Goal: Transaction & Acquisition: Purchase product/service

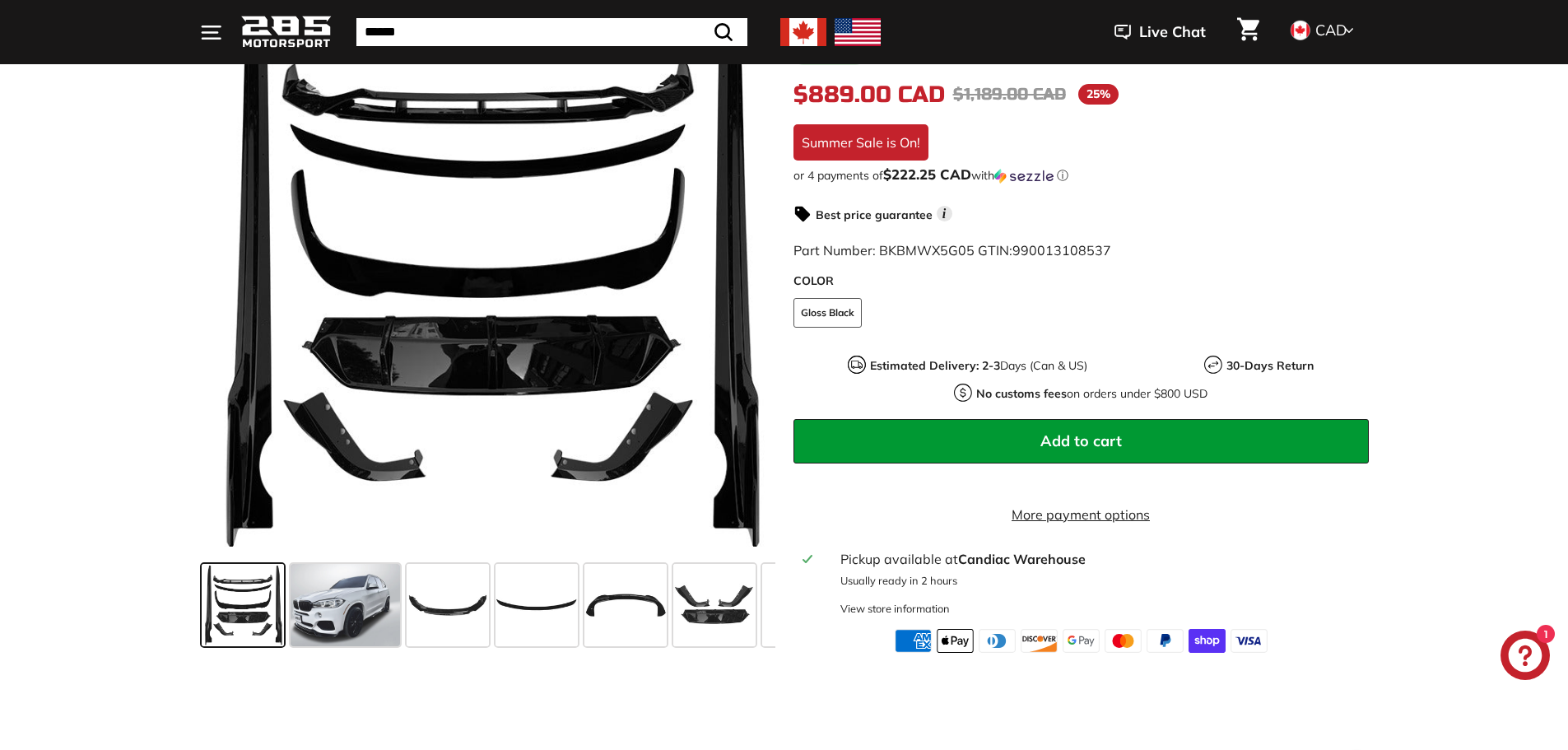
scroll to position [330, 0]
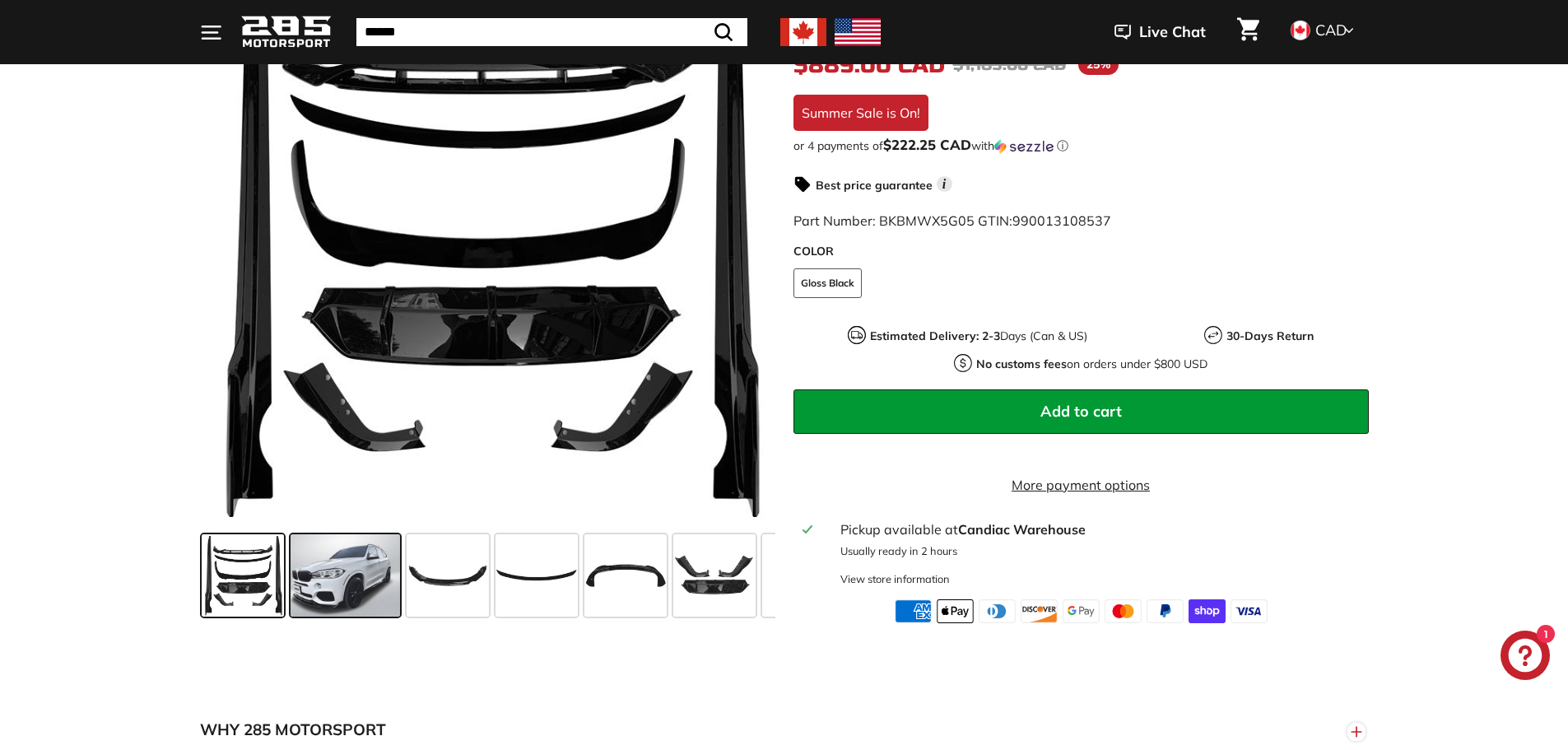
click at [344, 580] on span at bounding box center [345, 576] width 110 height 83
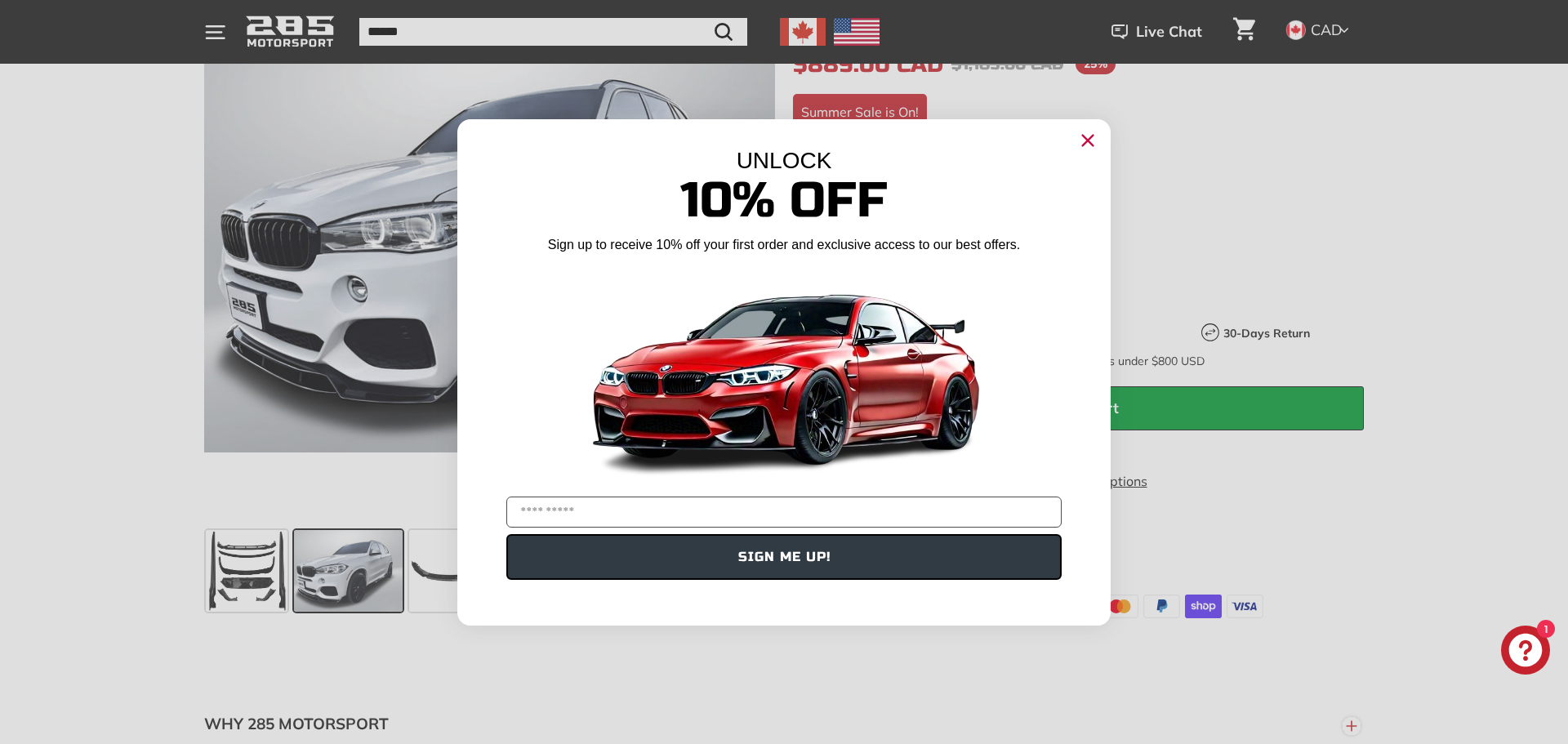
click at [1088, 140] on icon "Close dialog" at bounding box center [1088, 140] width 11 height 11
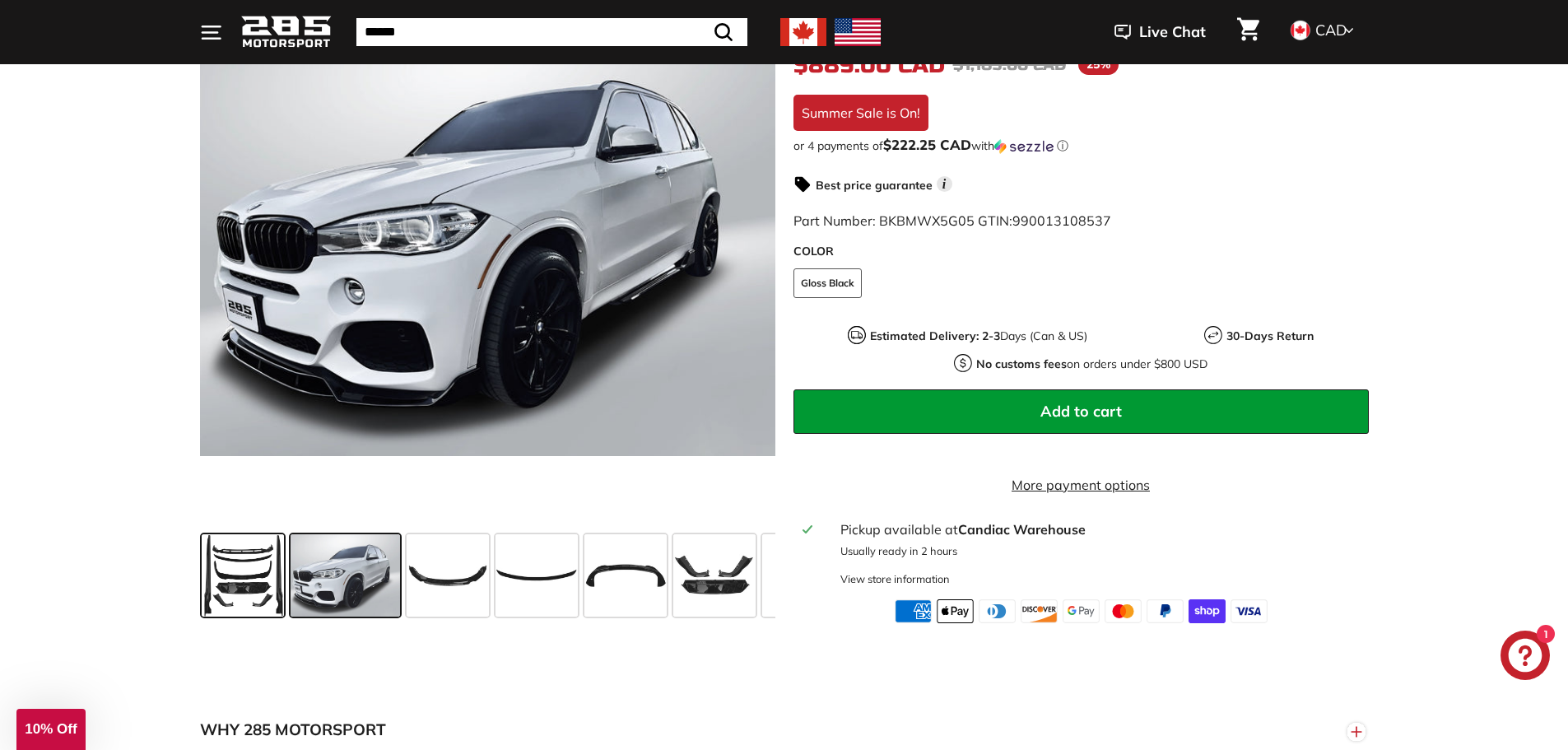
click at [257, 583] on span at bounding box center [242, 576] width 83 height 83
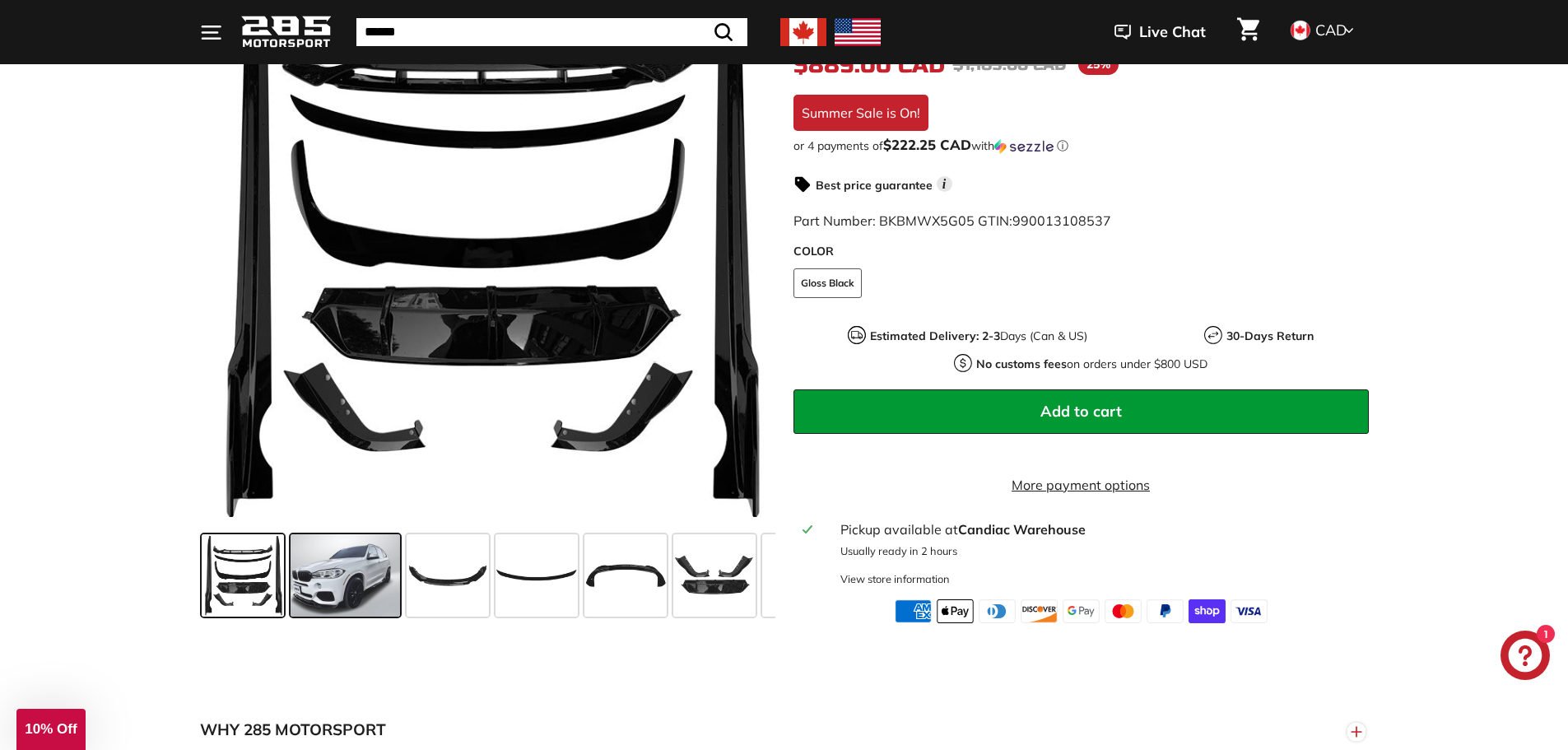
click at [328, 579] on span at bounding box center [345, 576] width 110 height 83
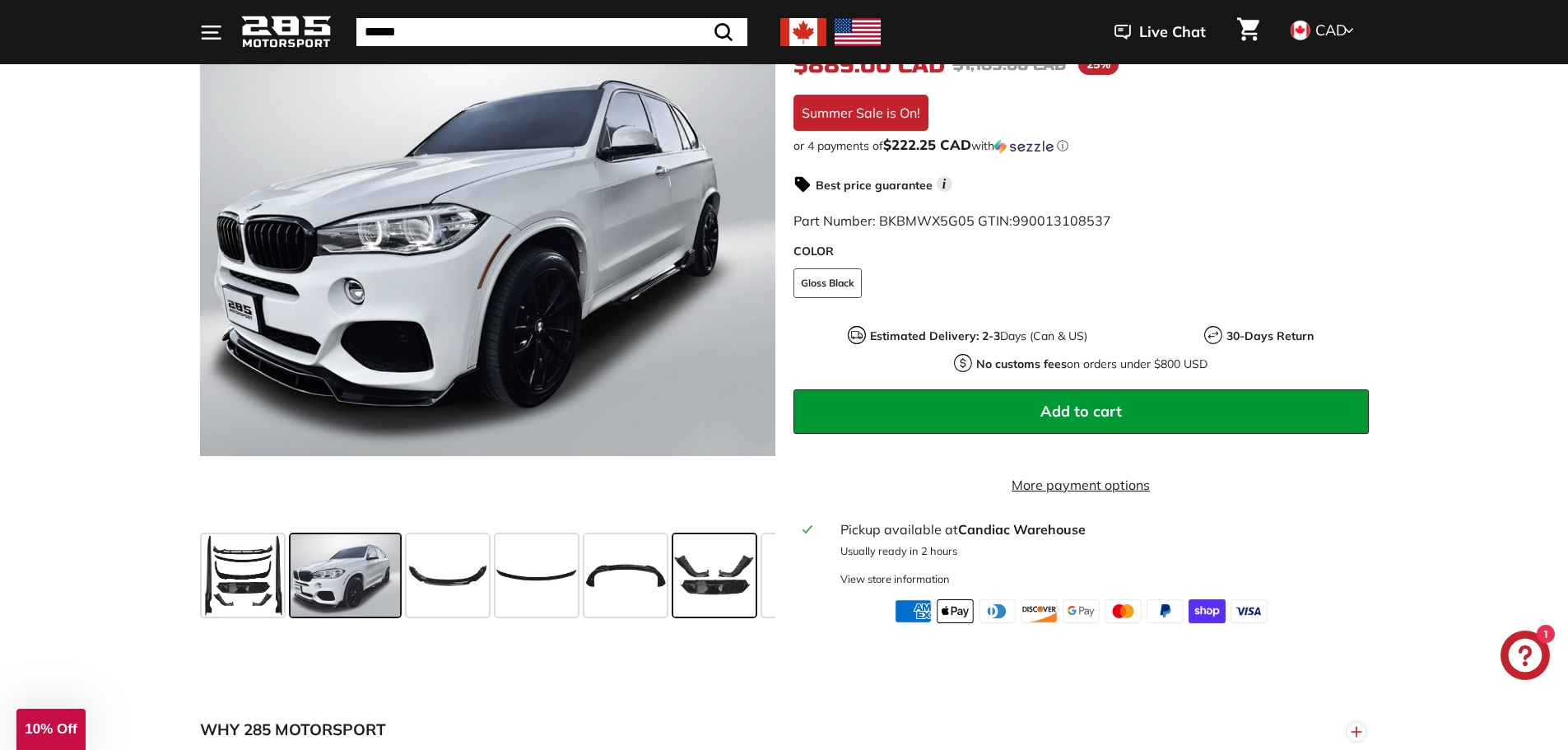
click at [693, 570] on span at bounding box center [715, 576] width 83 height 83
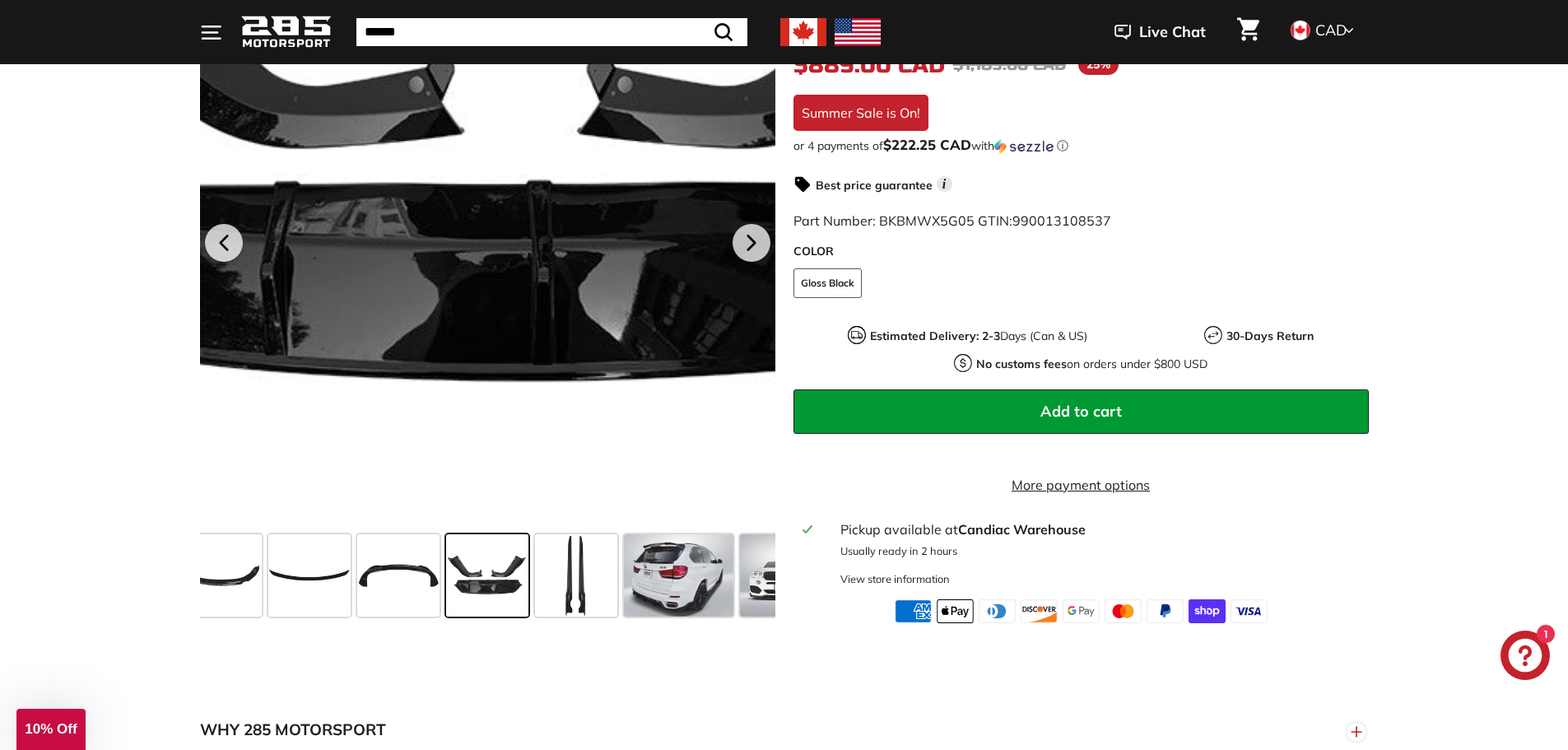
scroll to position [247, 0]
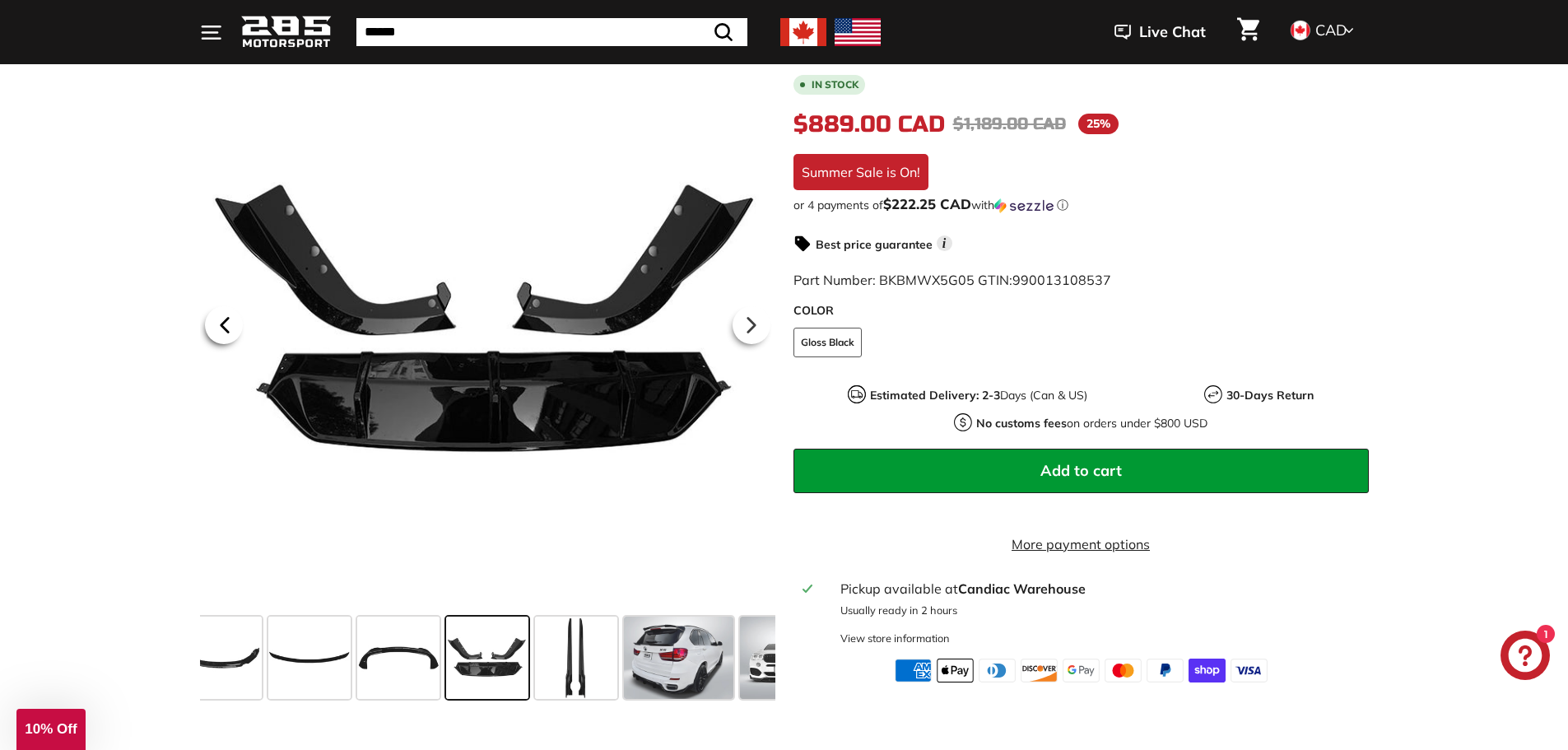
click at [215, 332] on icon at bounding box center [225, 325] width 38 height 38
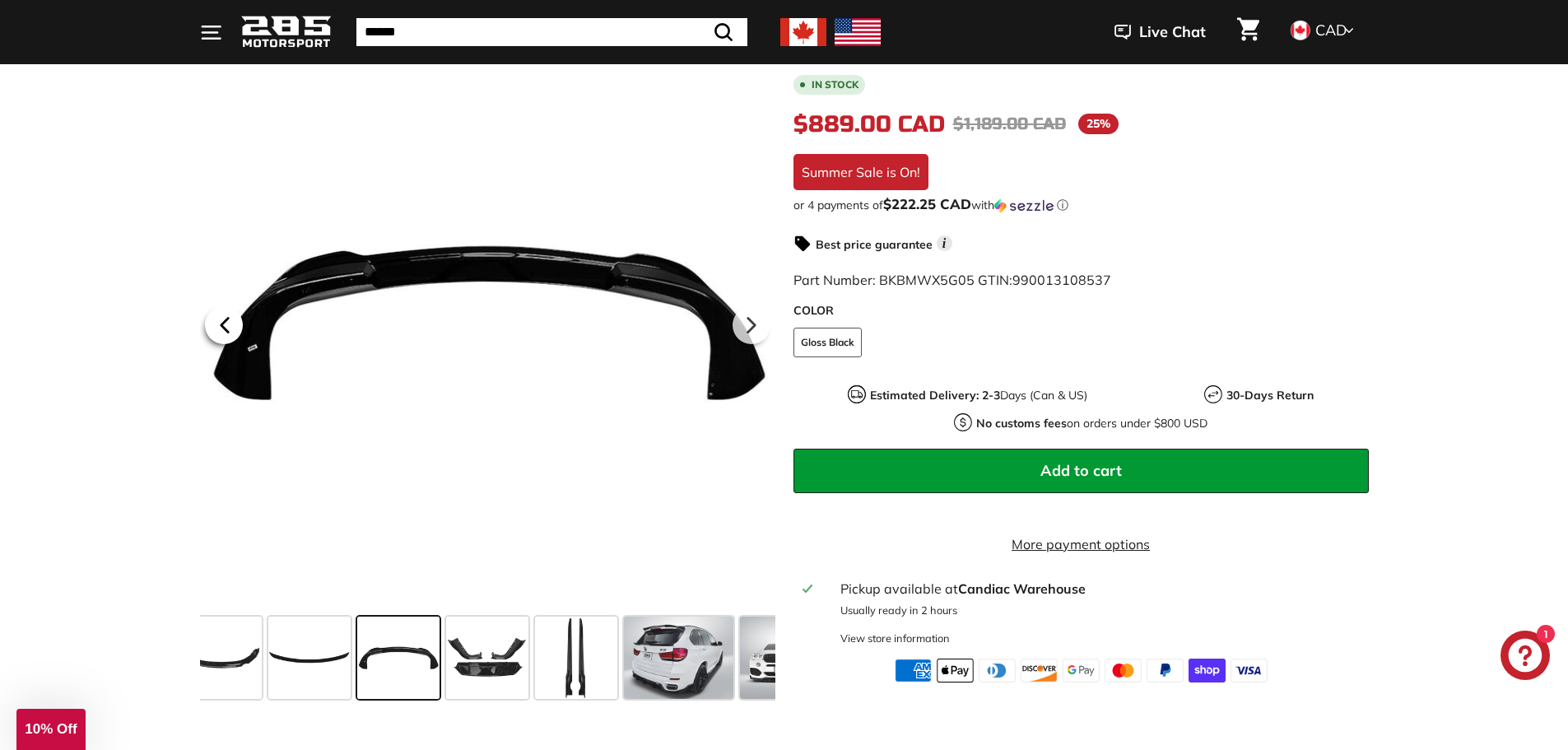
click at [215, 332] on icon at bounding box center [225, 325] width 38 height 38
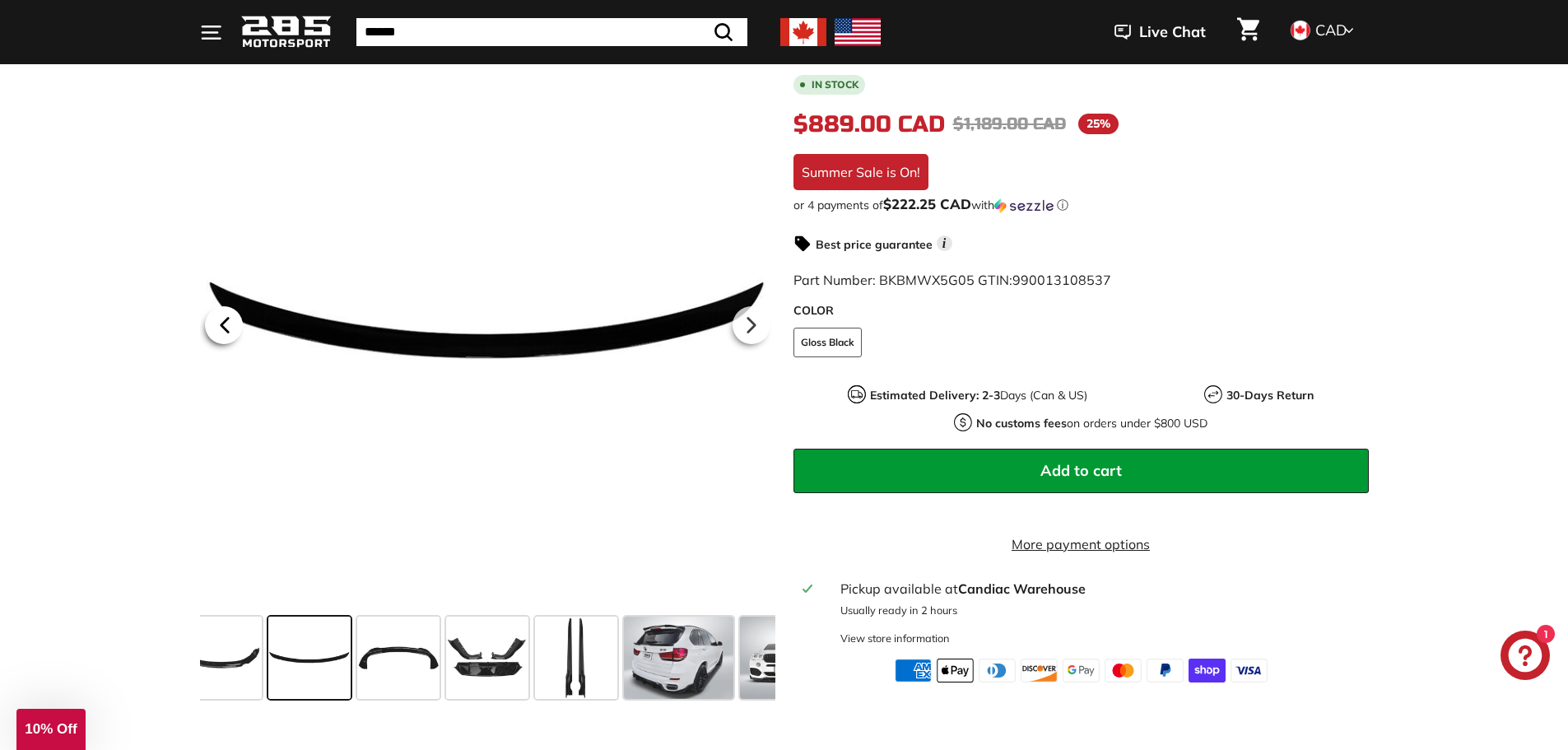
click at [215, 332] on icon at bounding box center [225, 325] width 38 height 38
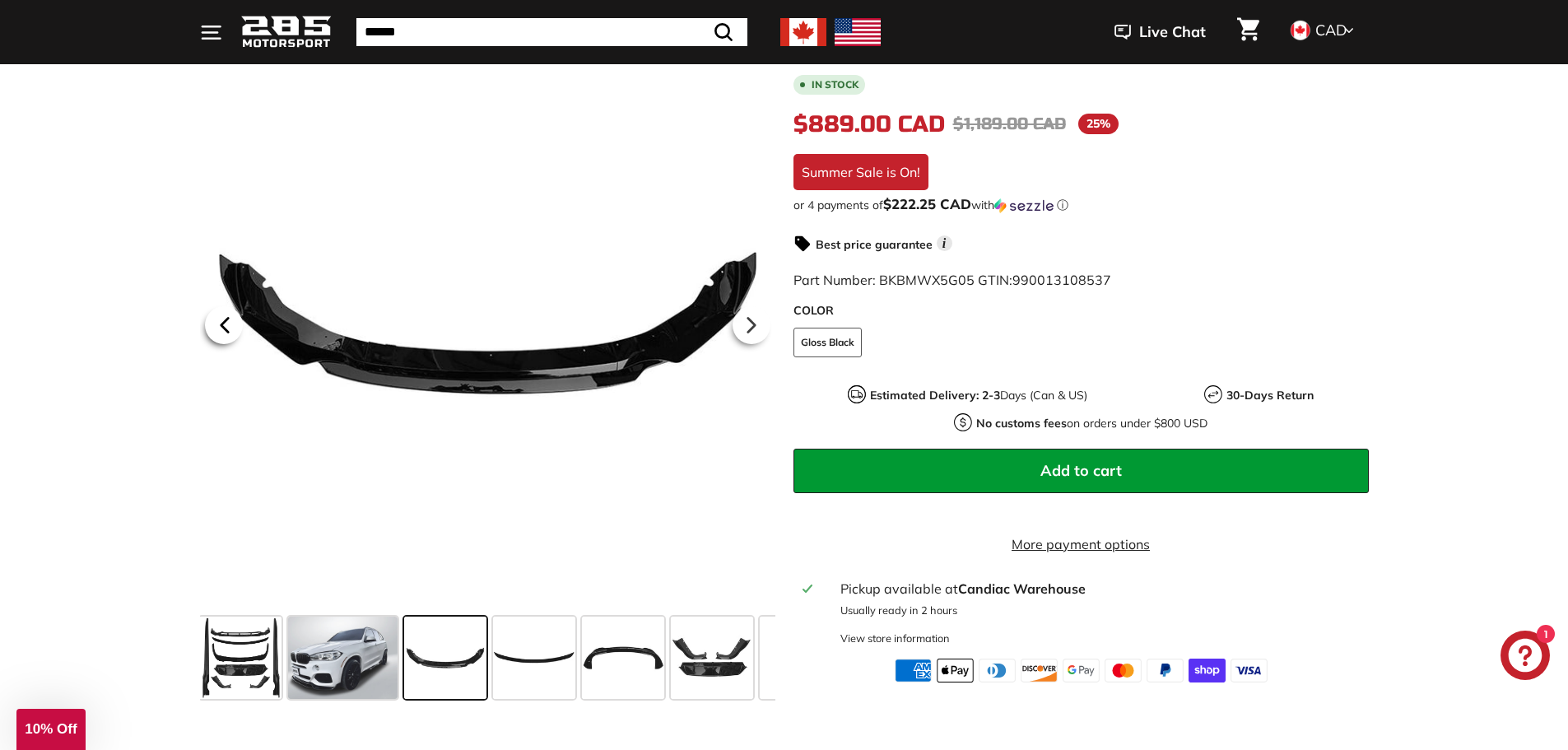
scroll to position [0, 0]
click at [215, 332] on icon at bounding box center [225, 325] width 38 height 38
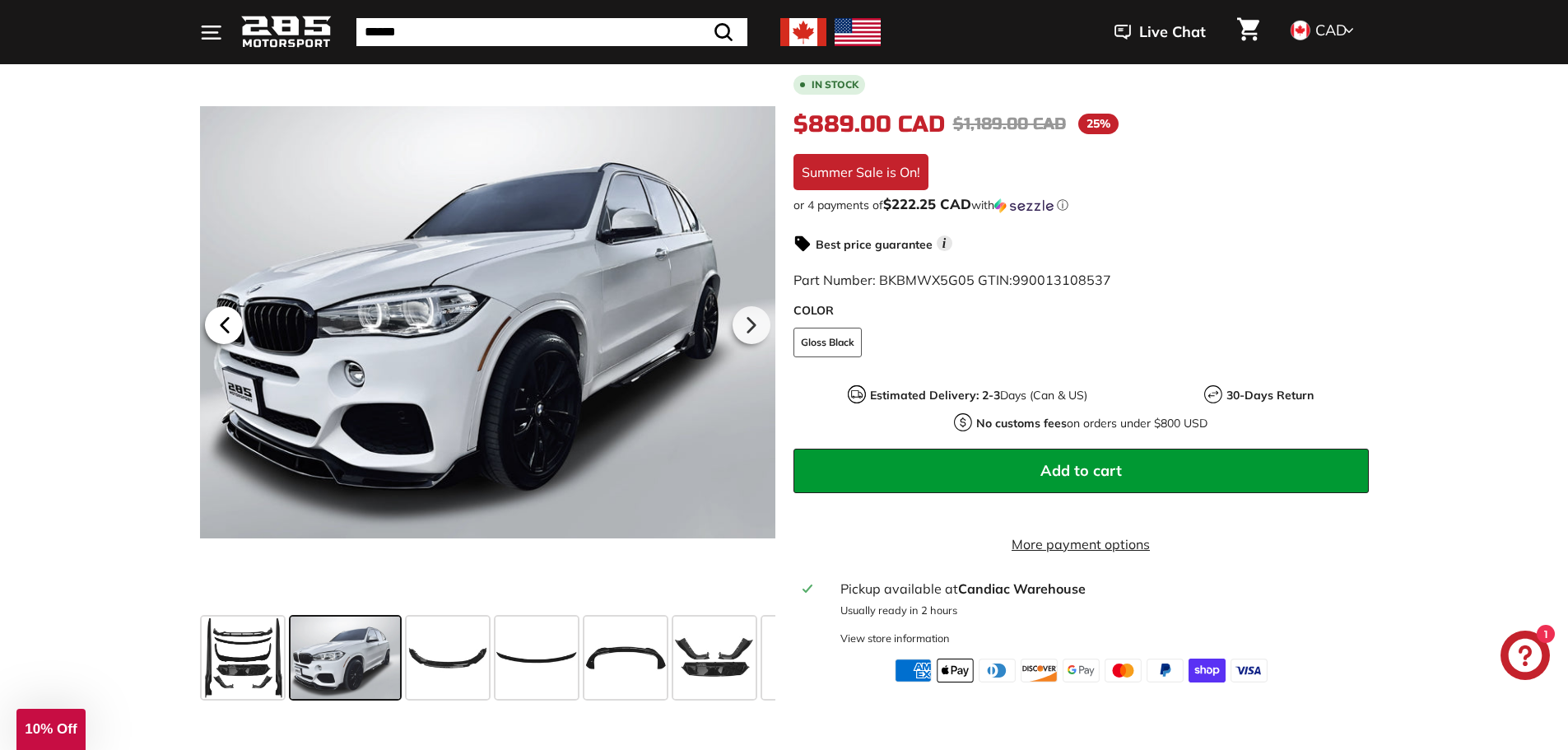
click at [215, 332] on icon at bounding box center [225, 325] width 38 height 38
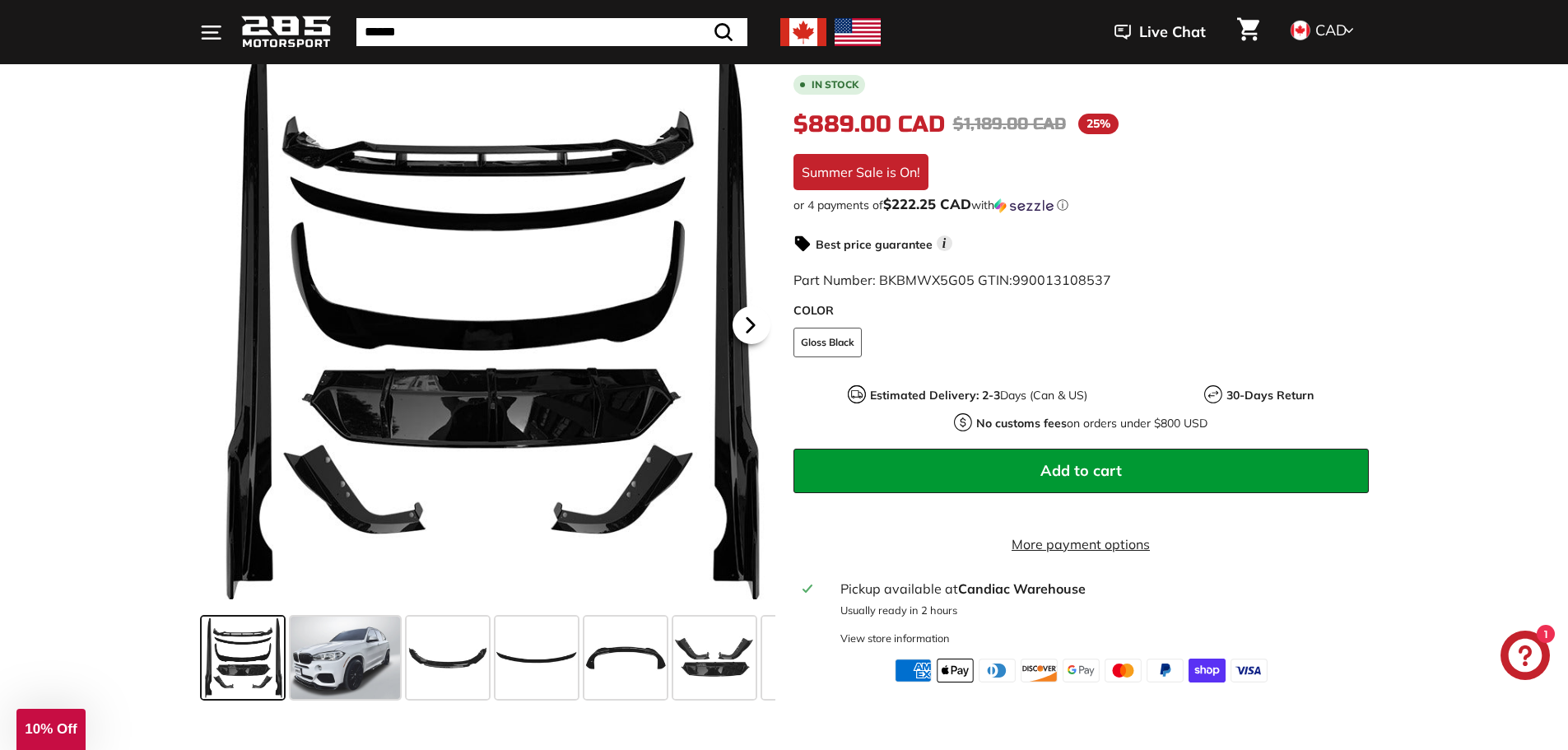
click at [752, 331] on icon at bounding box center [751, 325] width 38 height 38
